Goal: Task Accomplishment & Management: Use online tool/utility

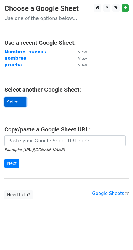
click at [16, 102] on link "Select..." at bounding box center [15, 102] width 22 height 9
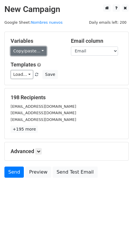
click at [37, 50] on link "Copy/paste..." at bounding box center [29, 51] width 36 height 9
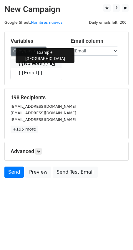
click at [33, 64] on link "{{Nombre}}" at bounding box center [36, 63] width 51 height 9
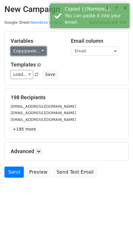
click at [30, 50] on link "Copy/paste..." at bounding box center [29, 51] width 36 height 9
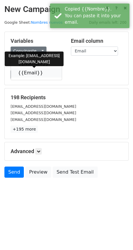
click at [31, 71] on link "{{Email}}" at bounding box center [36, 72] width 51 height 9
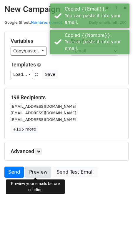
click at [38, 176] on link "Preview" at bounding box center [38, 172] width 26 height 11
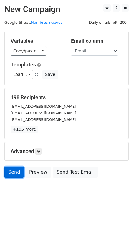
click at [12, 171] on link "Send" at bounding box center [13, 172] width 19 height 11
